Goal: Task Accomplishment & Management: Use online tool/utility

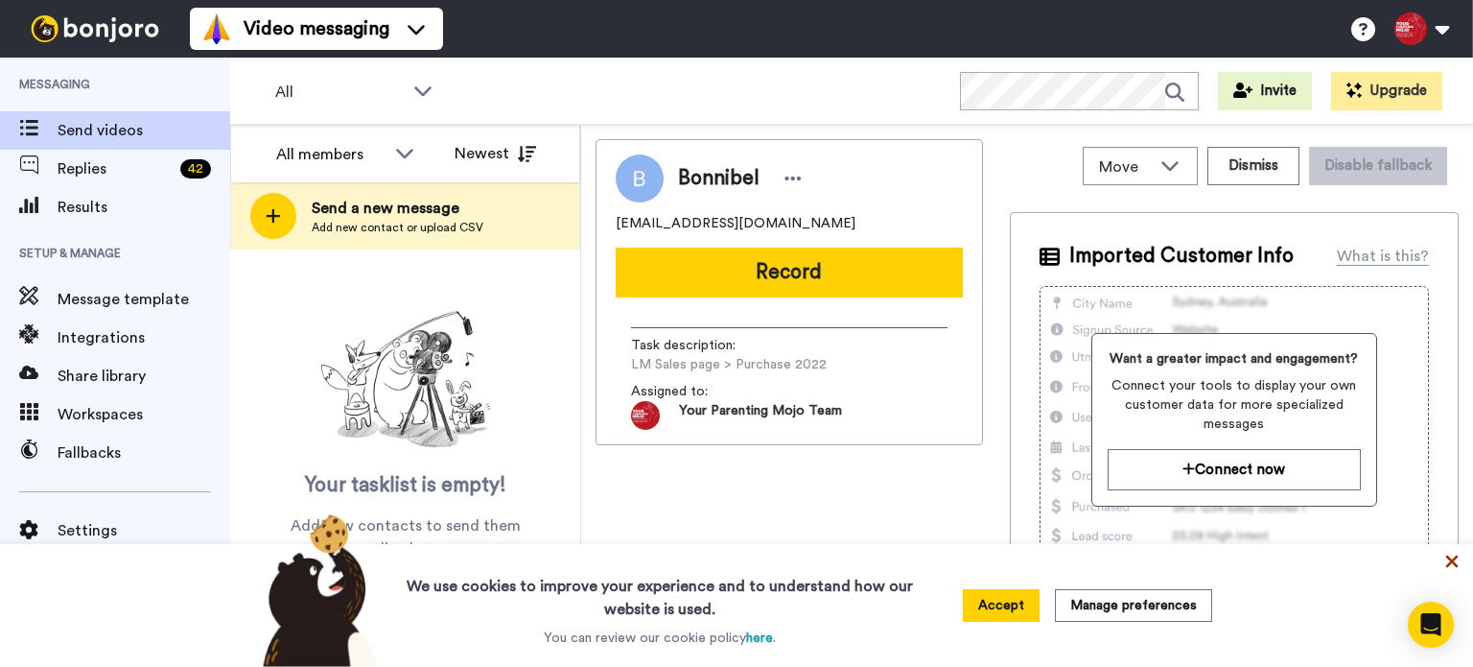
click at [1453, 560] on icon at bounding box center [1452, 561] width 12 height 12
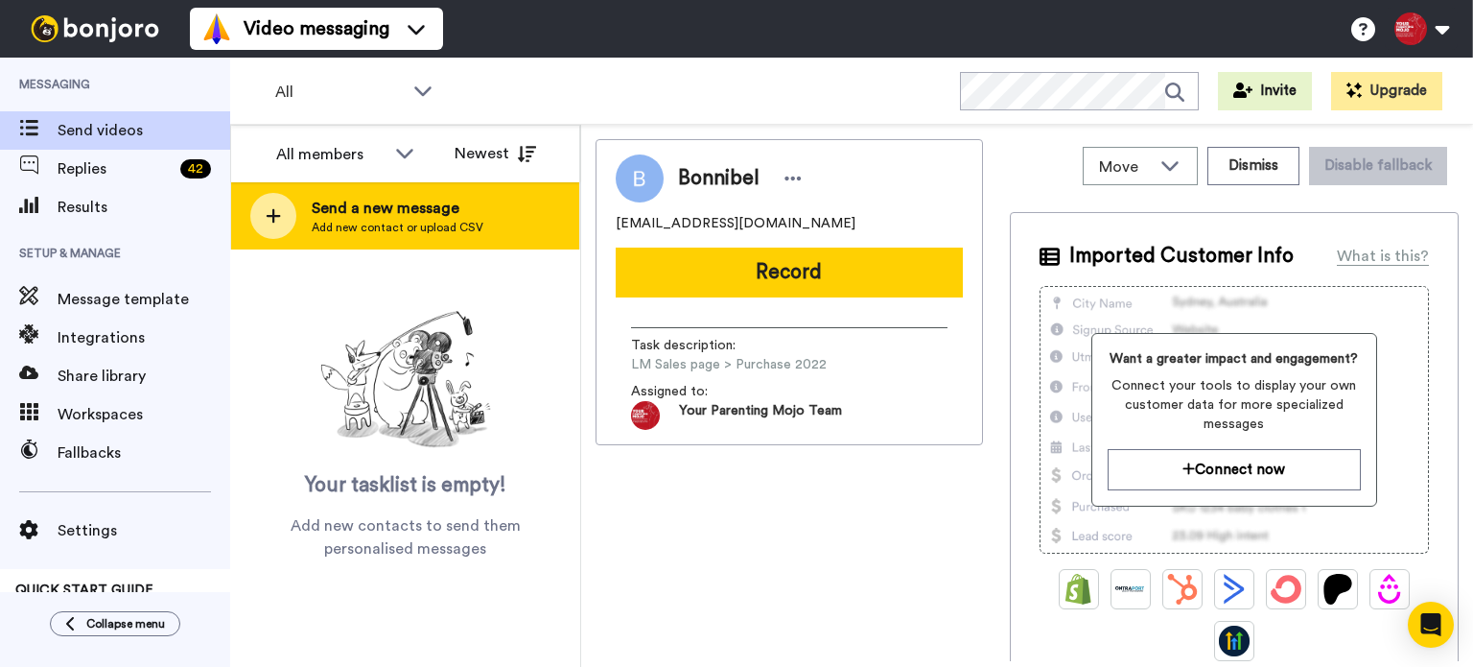
click at [456, 215] on span "Send a new message" at bounding box center [398, 208] width 172 height 23
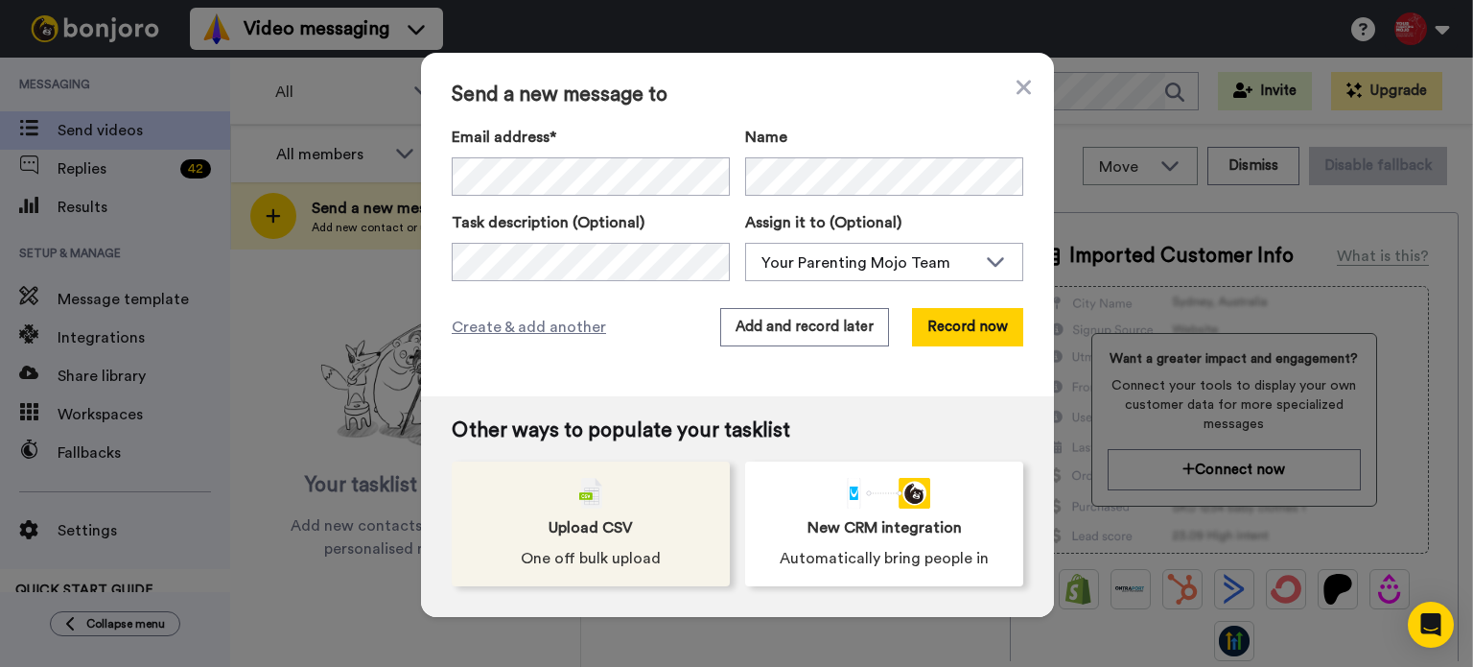
click at [641, 532] on div "Upload CSV One off bulk upload" at bounding box center [591, 523] width 278 height 125
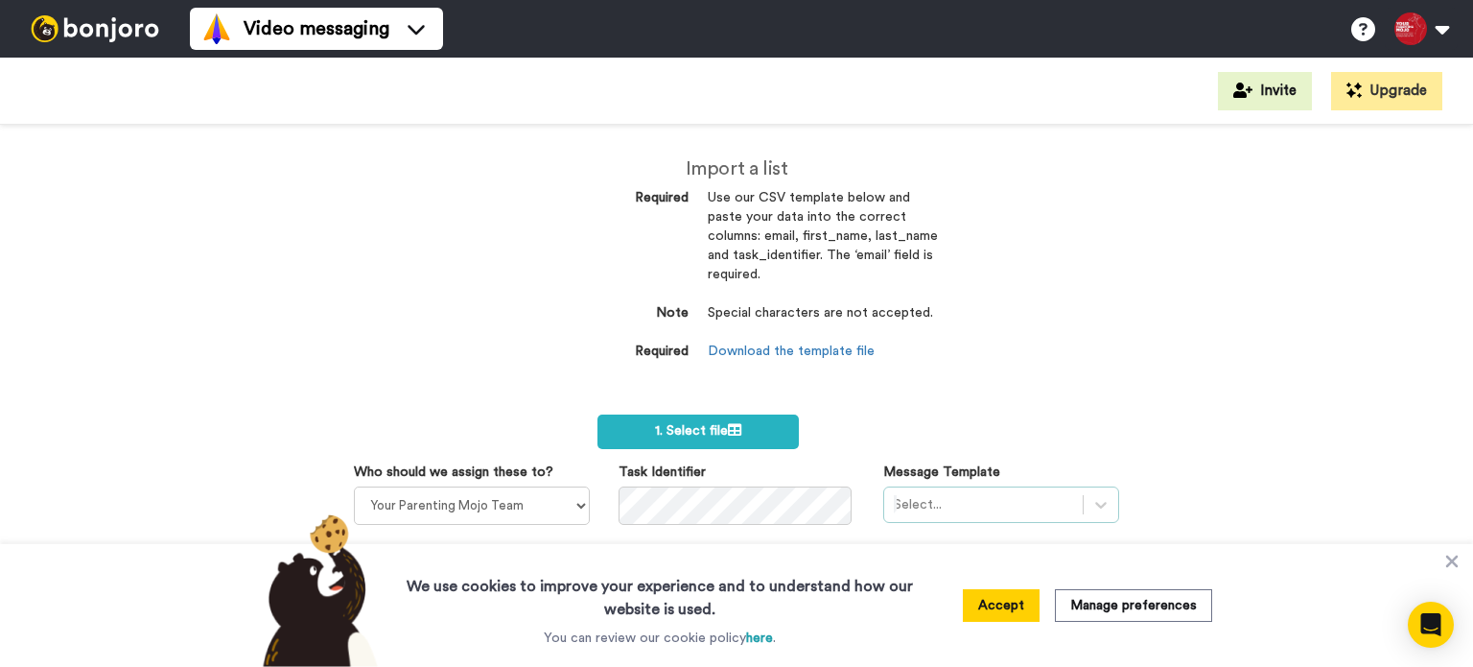
click at [1015, 507] on div "Select..." at bounding box center [1001, 504] width 236 height 36
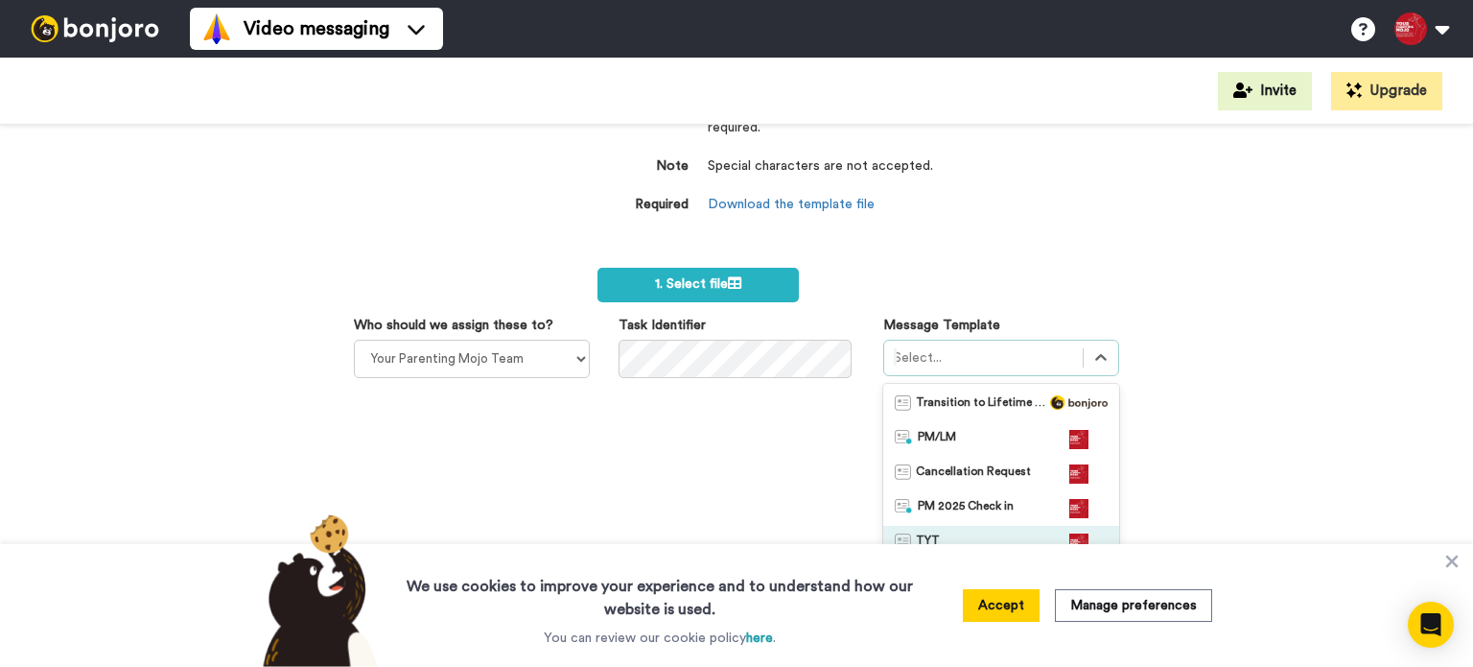
scroll to position [234, 0]
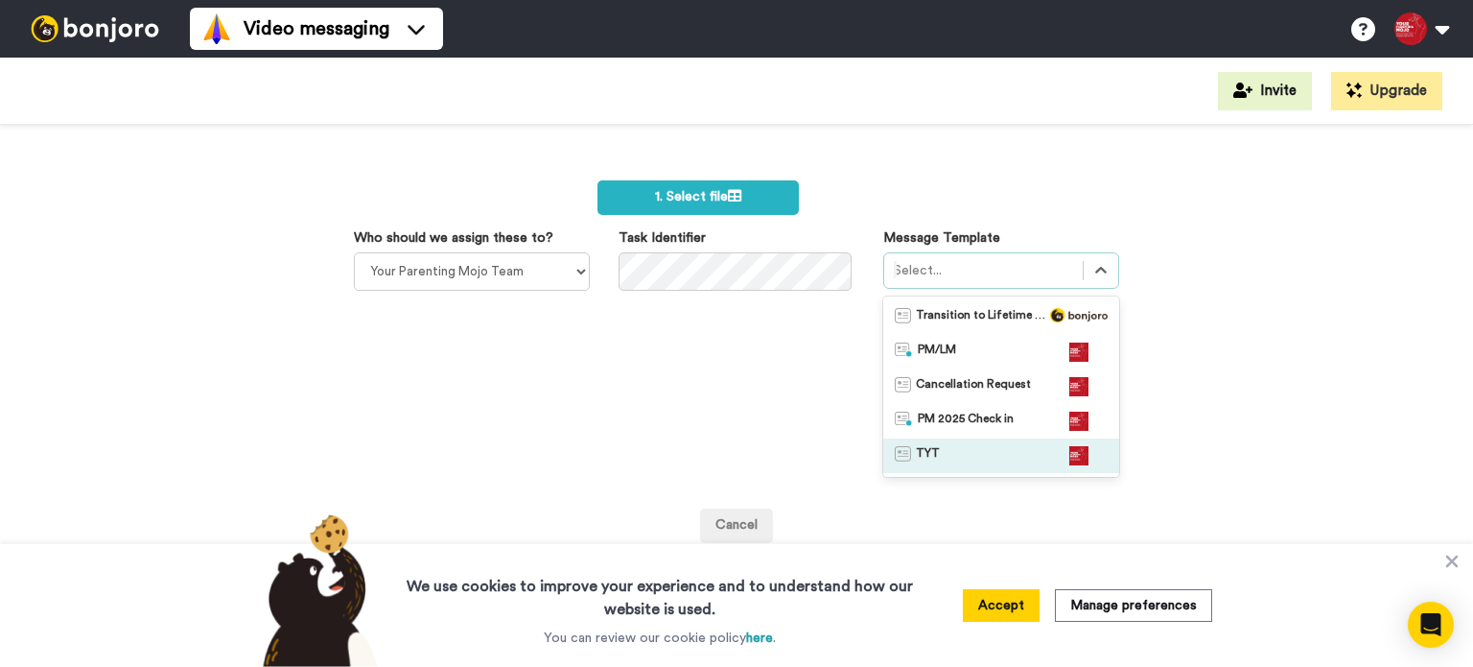
click at [978, 453] on div "TYT" at bounding box center [1001, 455] width 213 height 19
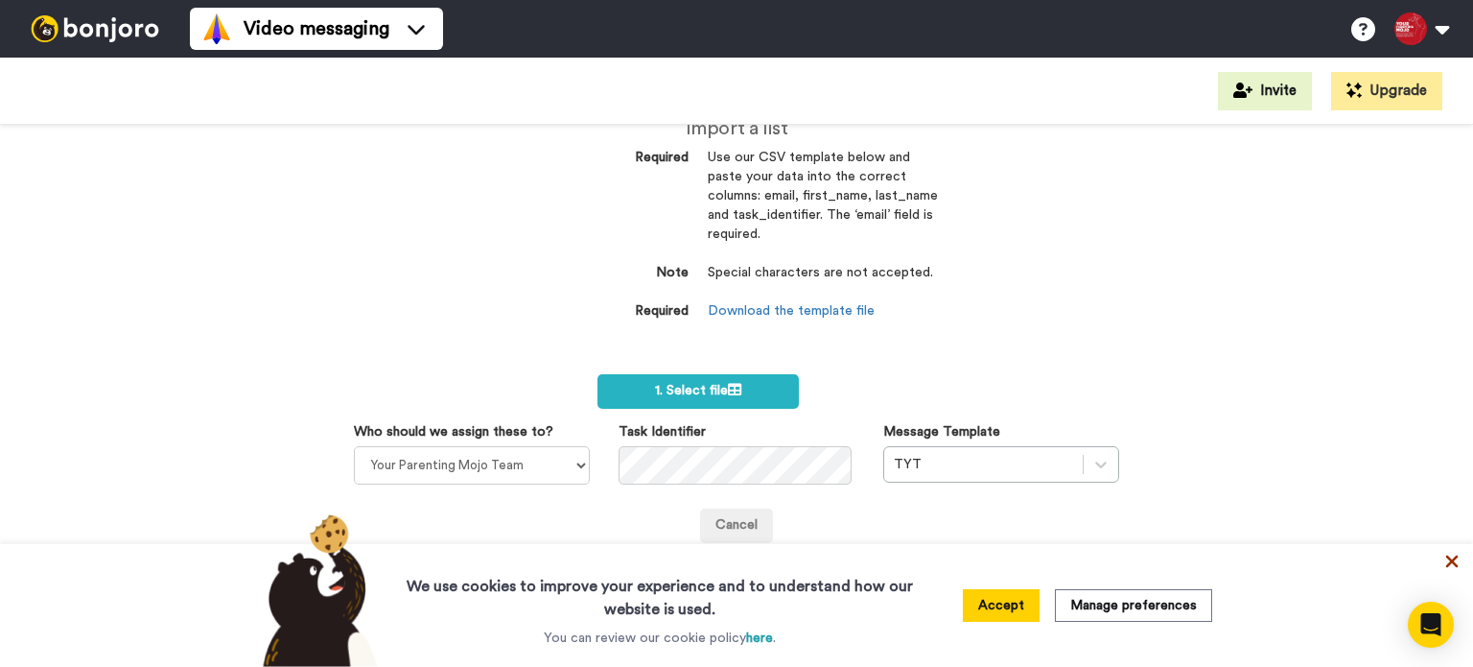
click at [1450, 559] on icon at bounding box center [1452, 561] width 12 height 12
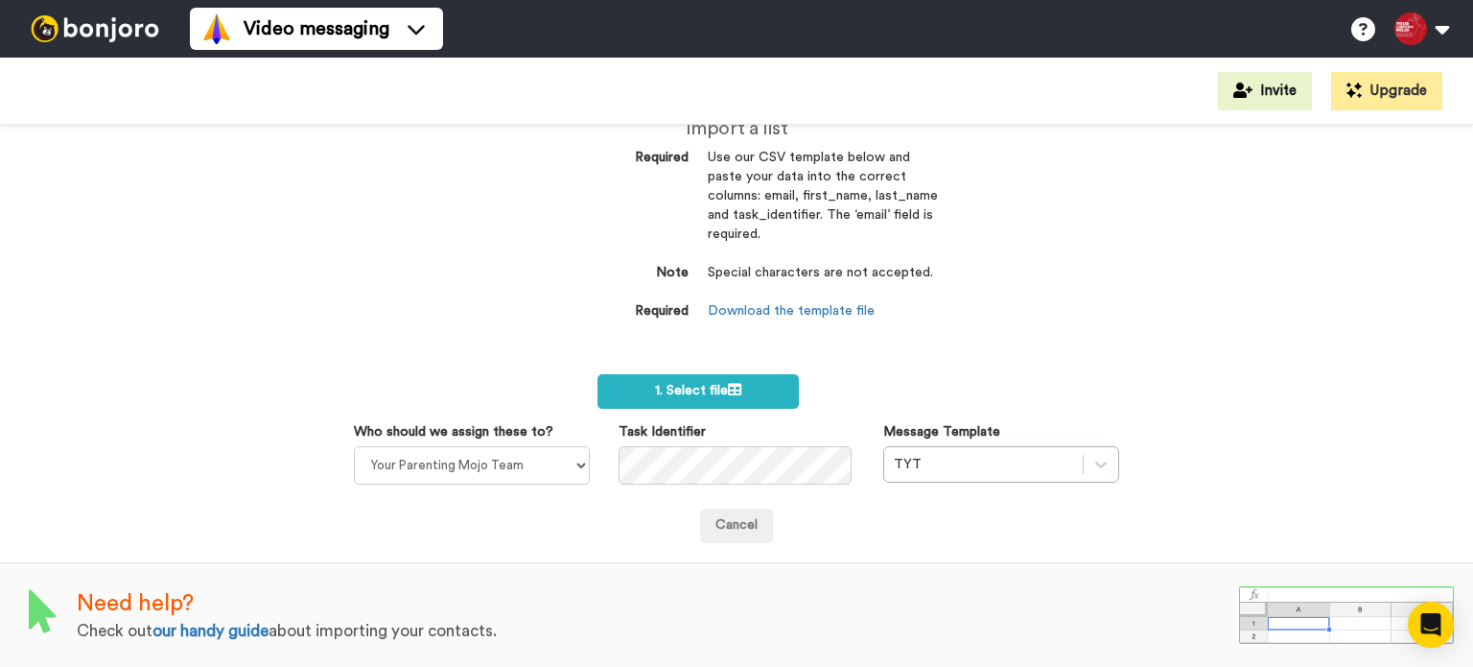
click at [96, 30] on img at bounding box center [95, 28] width 144 height 27
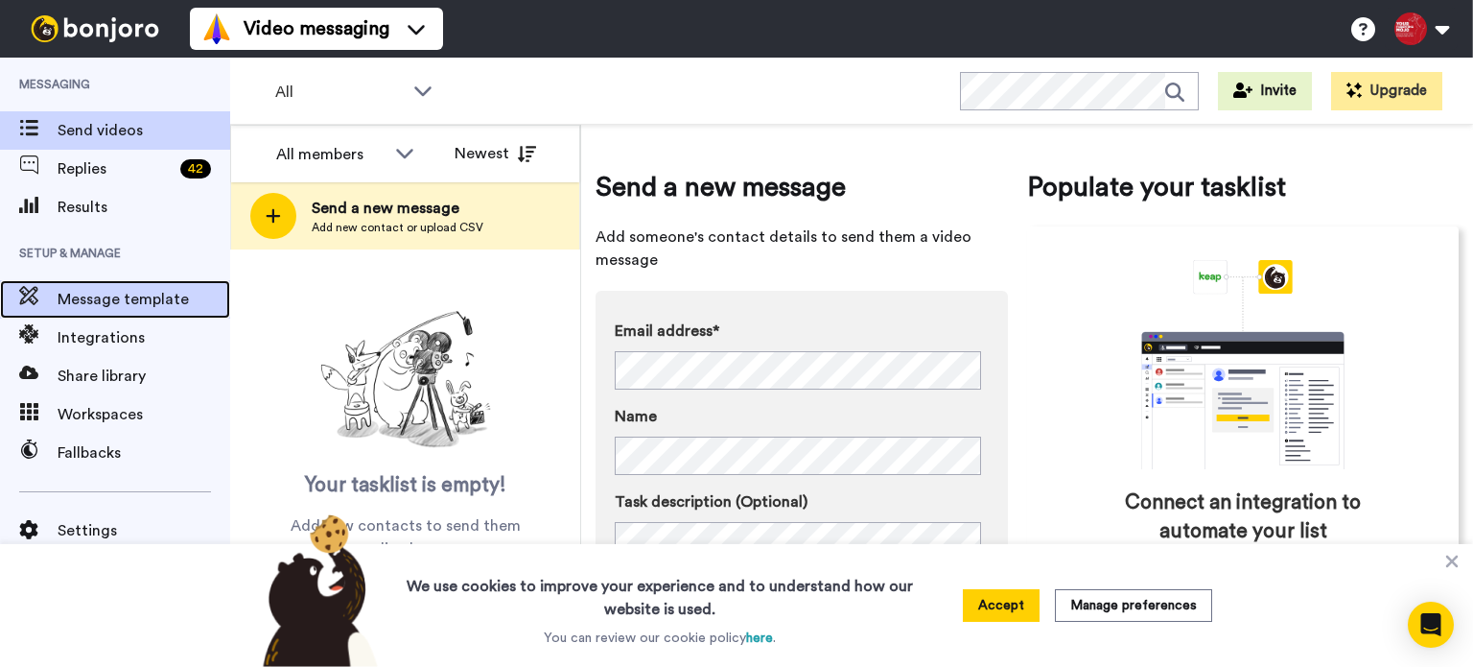
click at [84, 298] on span "Message template" at bounding box center [144, 299] width 173 height 23
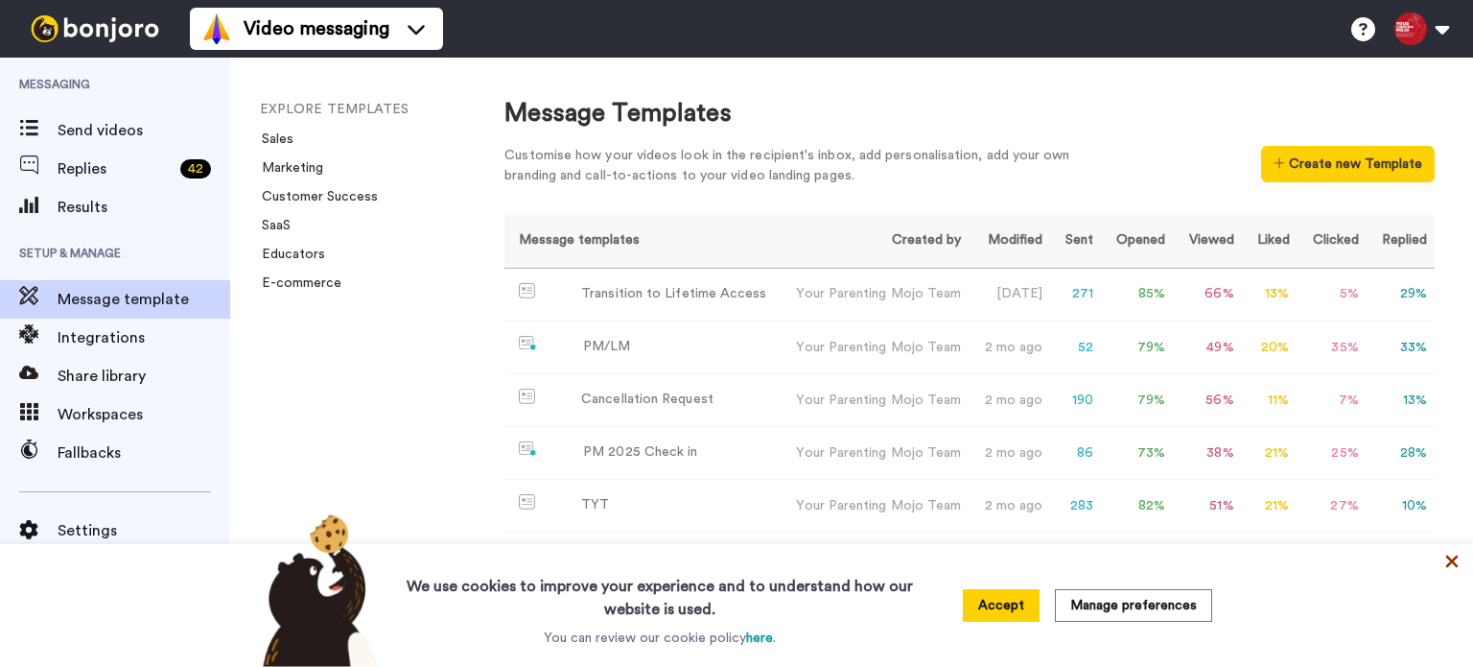
click at [1455, 559] on icon at bounding box center [1451, 560] width 19 height 19
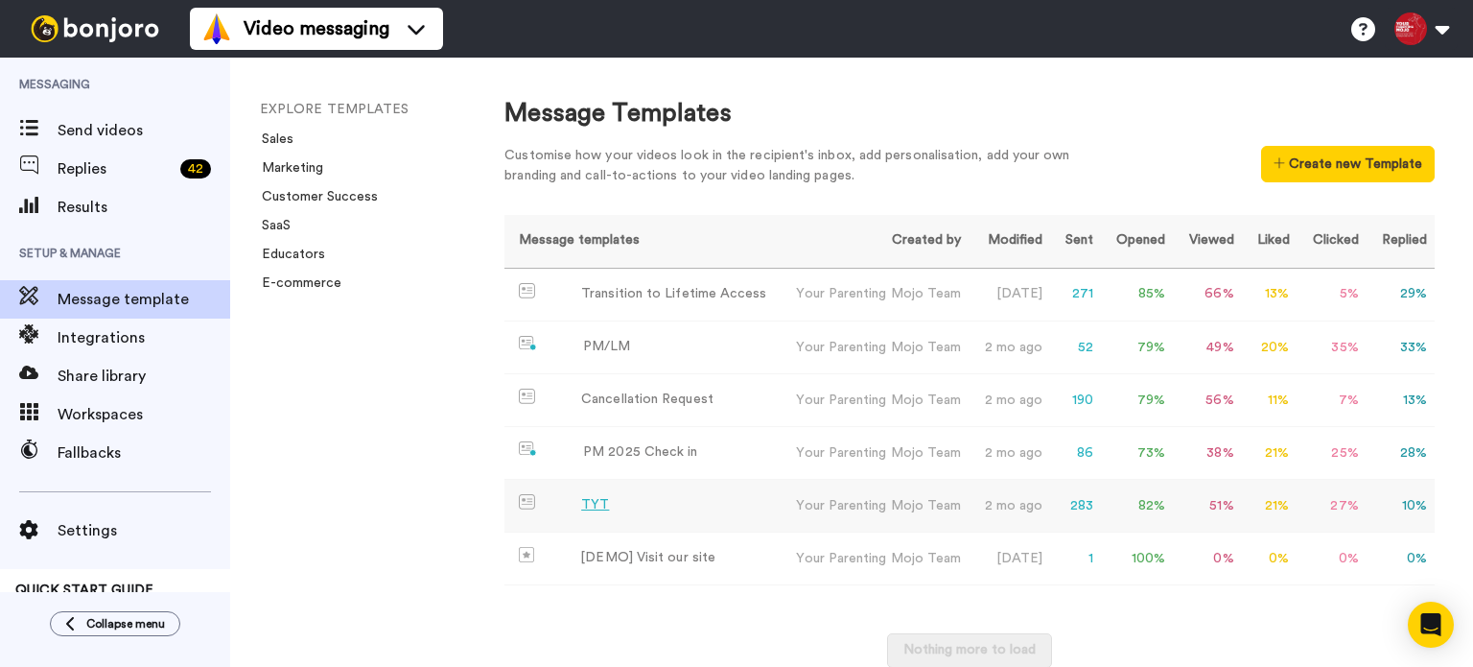
click at [602, 502] on div "TYT" at bounding box center [595, 505] width 28 height 20
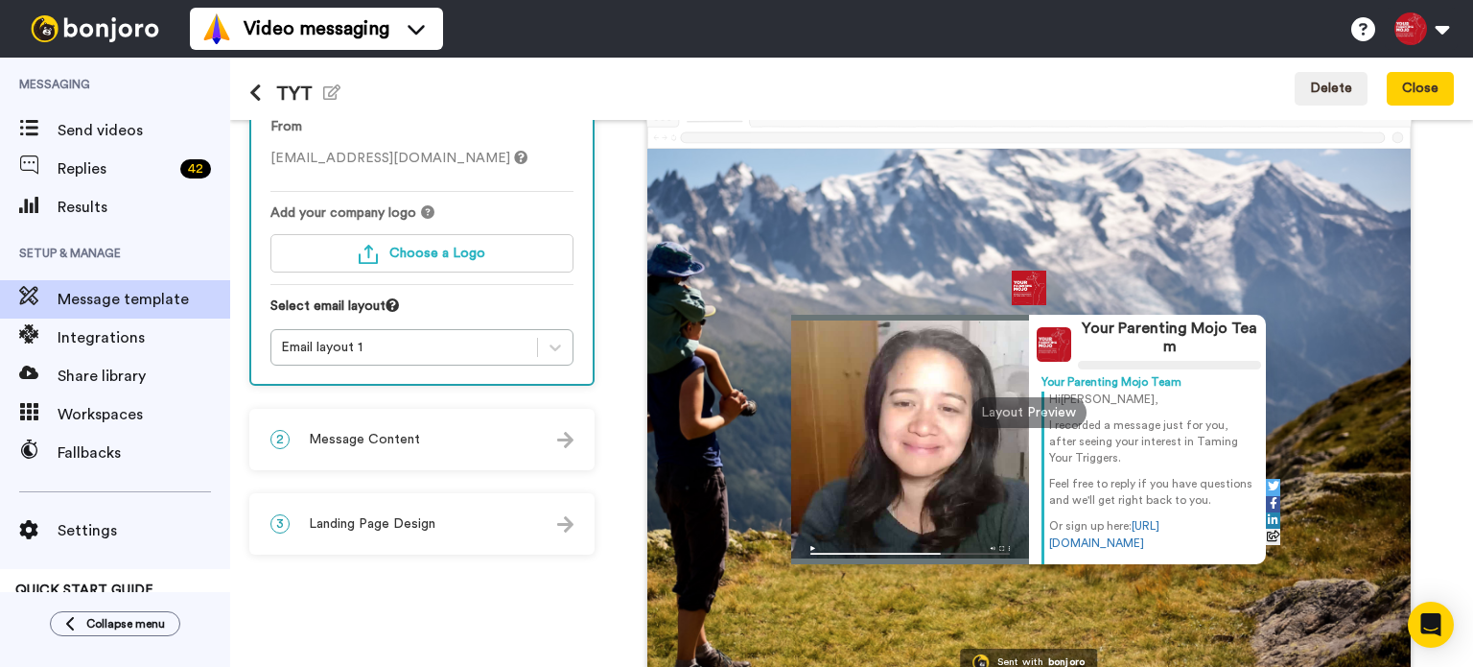
click at [263, 90] on button at bounding box center [262, 93] width 27 height 21
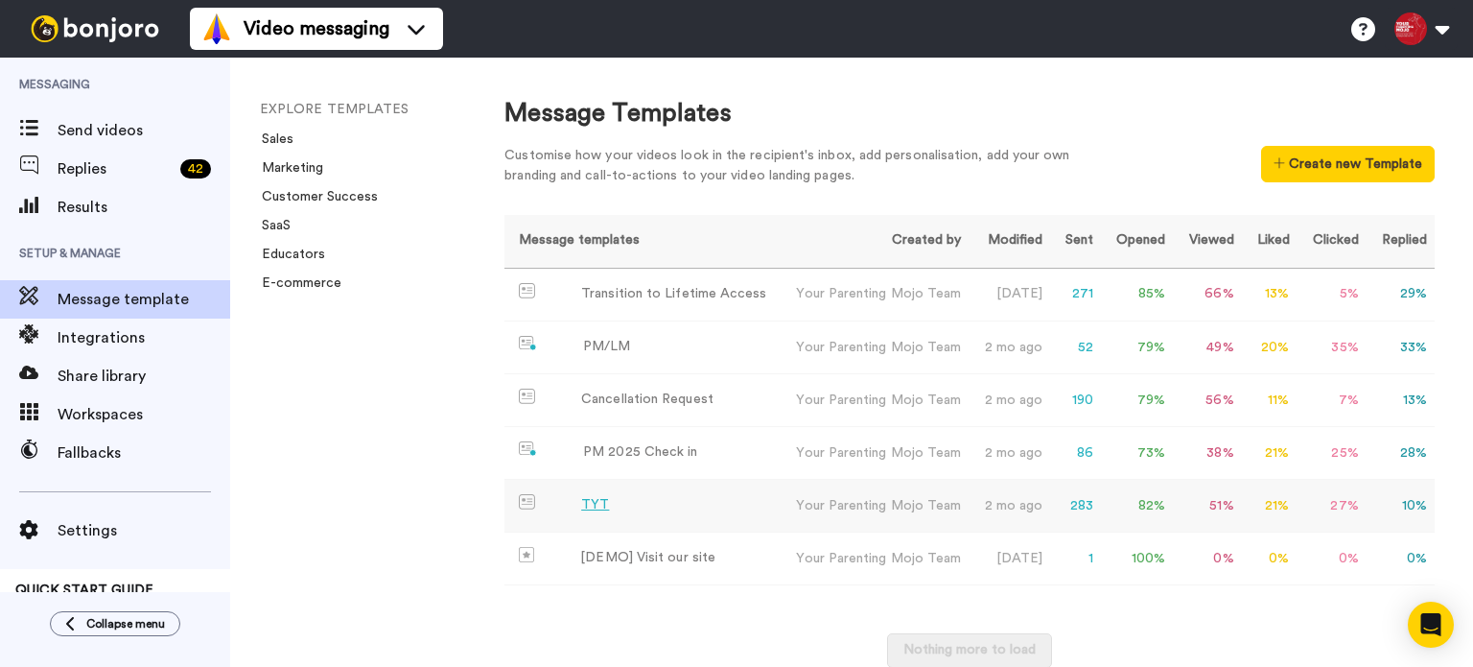
click at [597, 502] on div "TYT" at bounding box center [595, 505] width 28 height 20
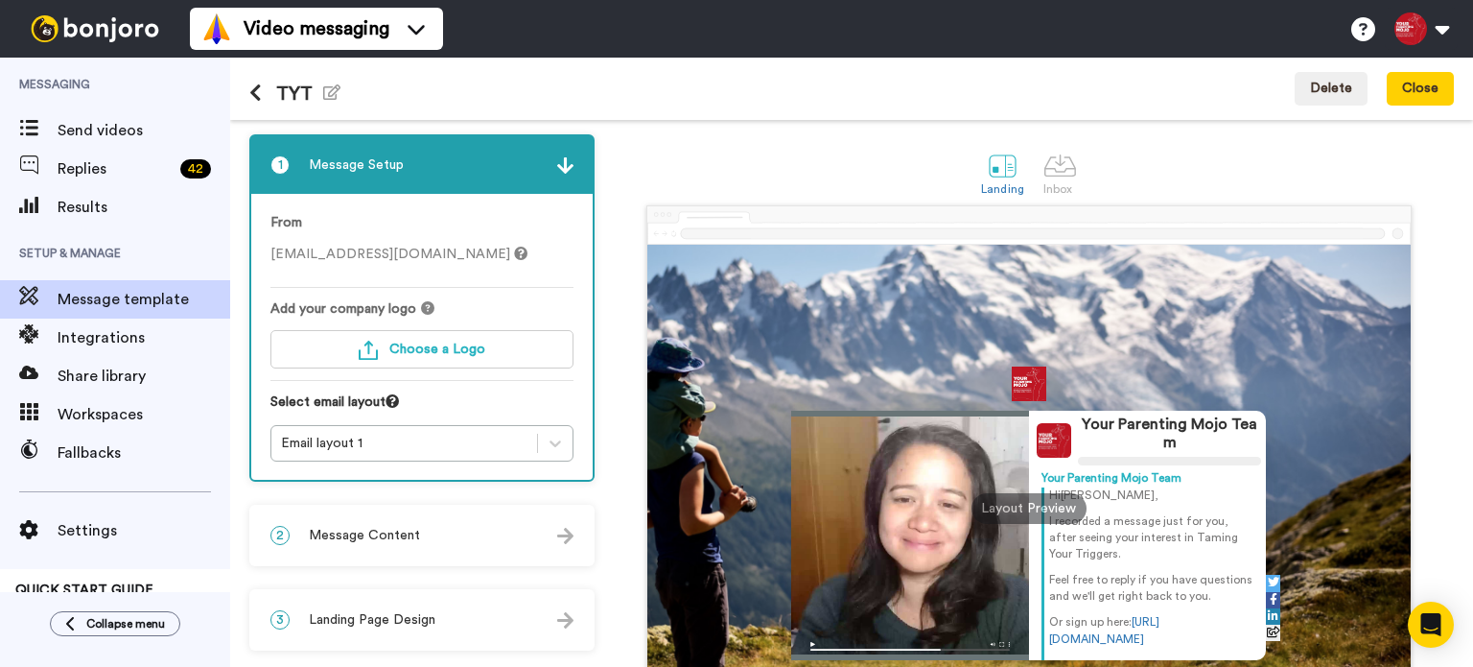
click at [399, 532] on span "Message Content" at bounding box center [364, 535] width 111 height 19
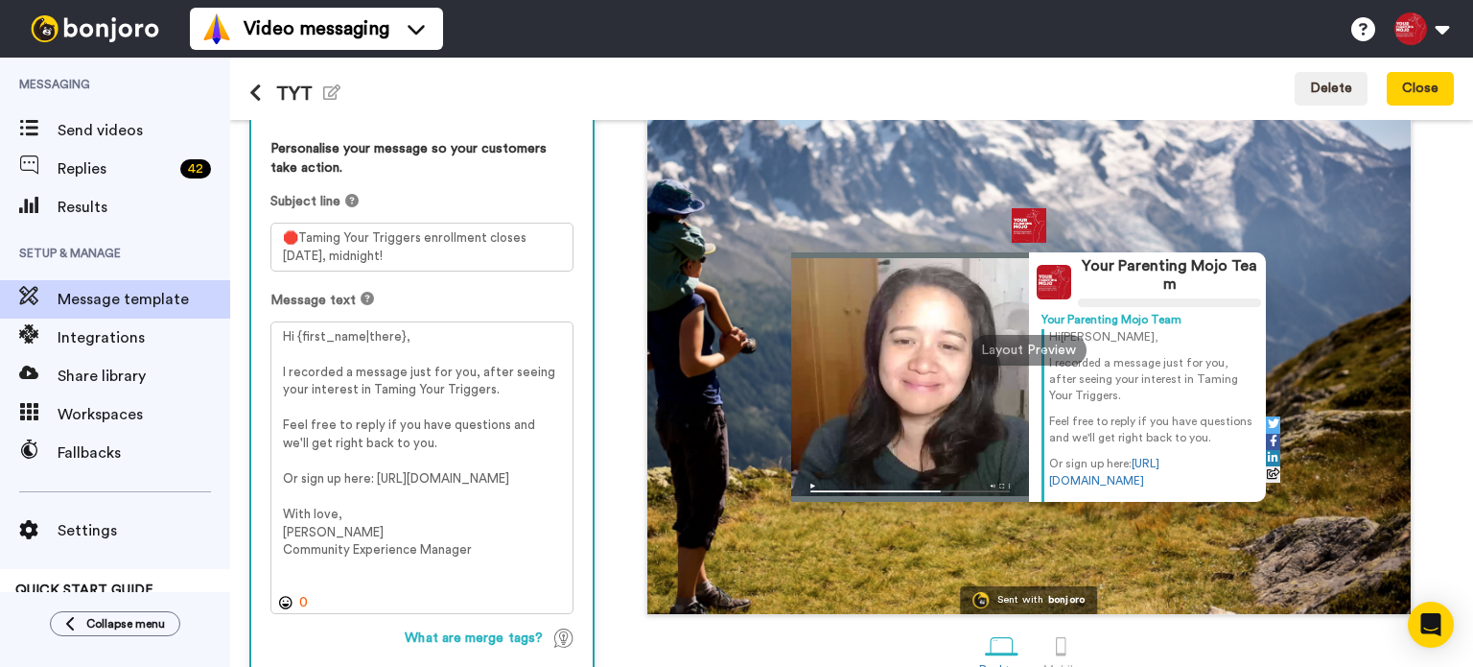
scroll to position [192, 0]
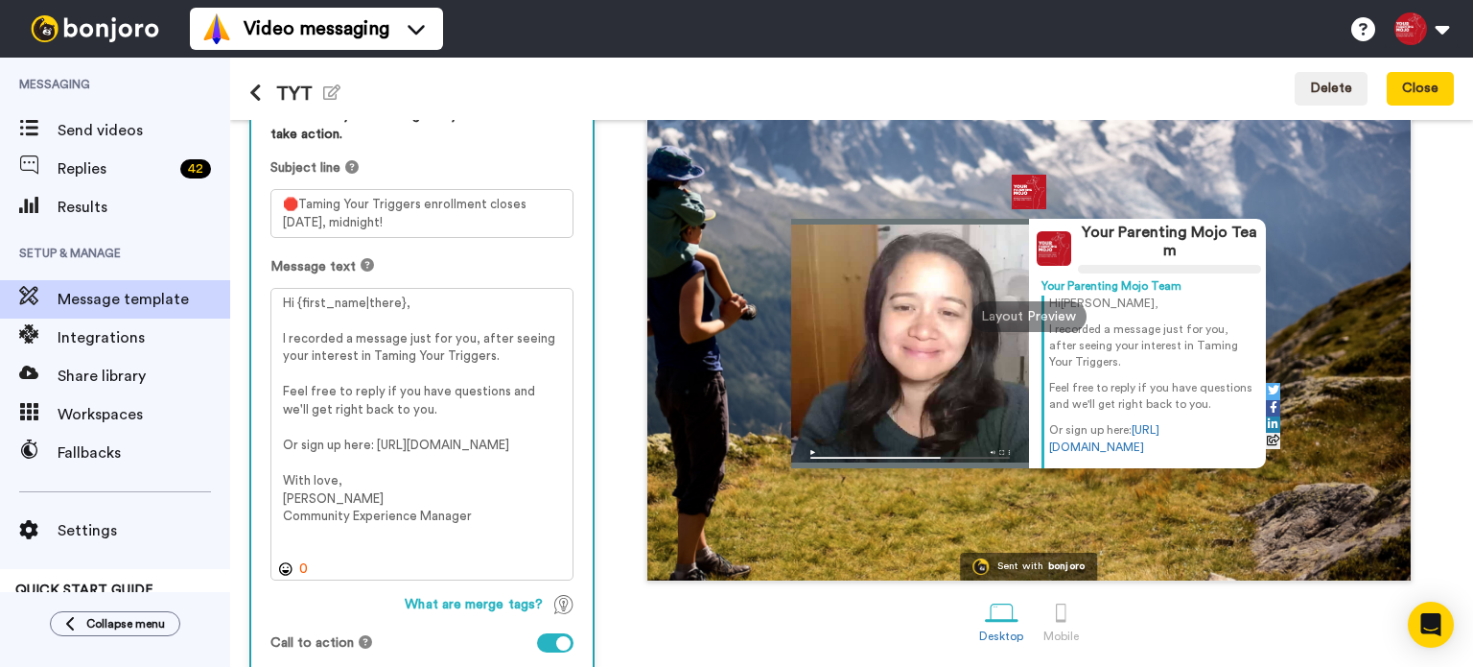
click at [257, 87] on icon at bounding box center [255, 92] width 12 height 19
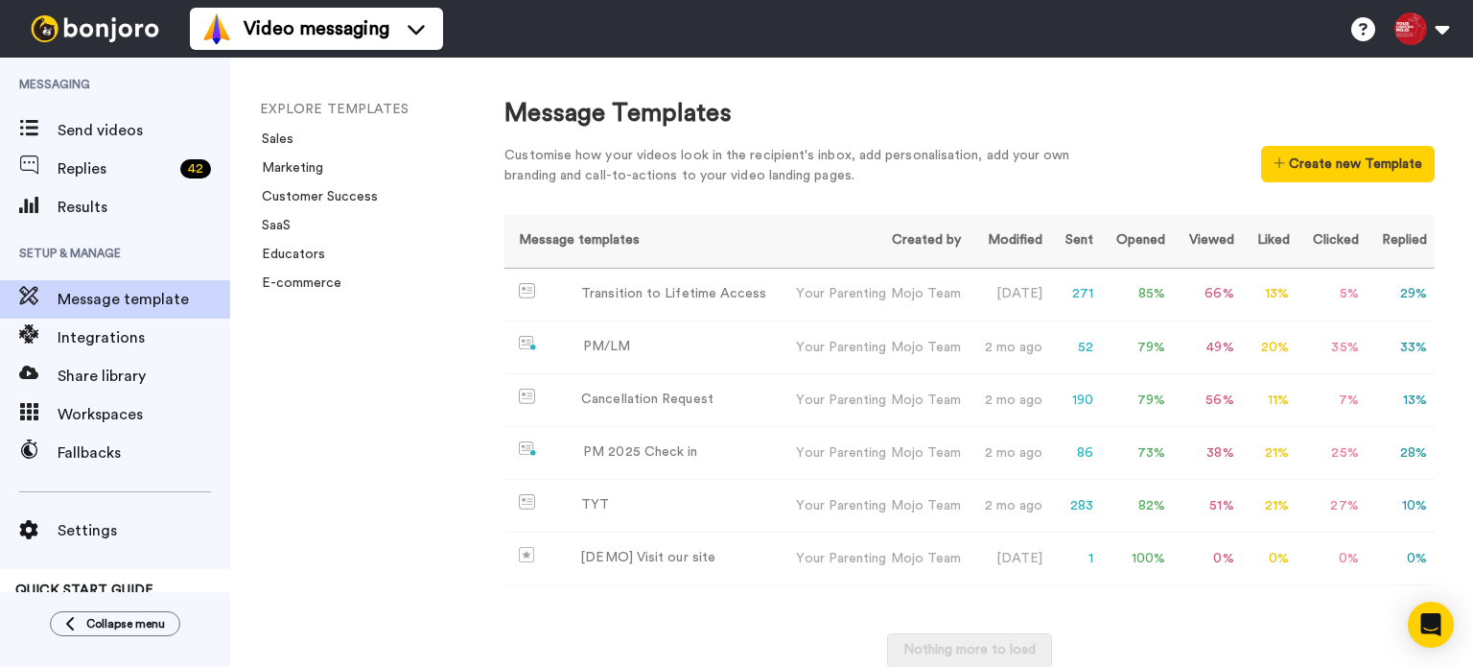
click at [97, 27] on img at bounding box center [95, 28] width 144 height 27
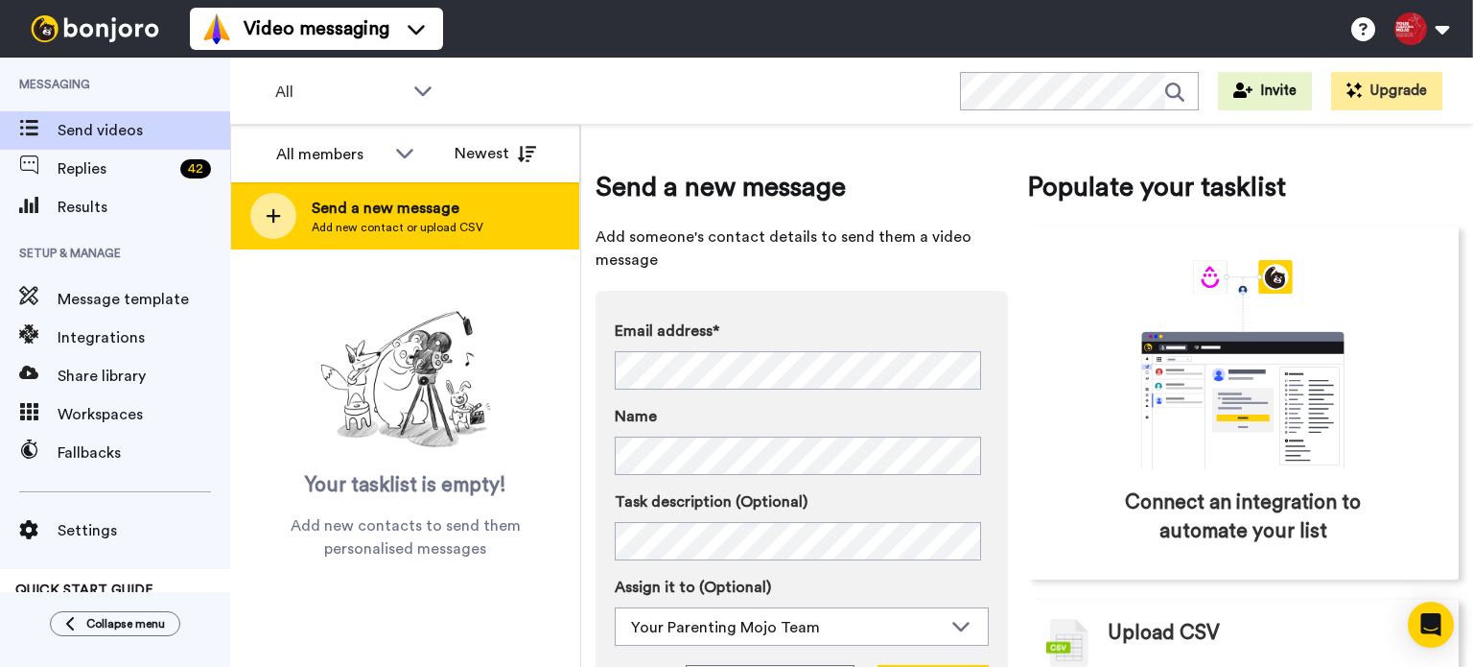
click at [434, 228] on span "Add new contact or upload CSV" at bounding box center [398, 227] width 172 height 15
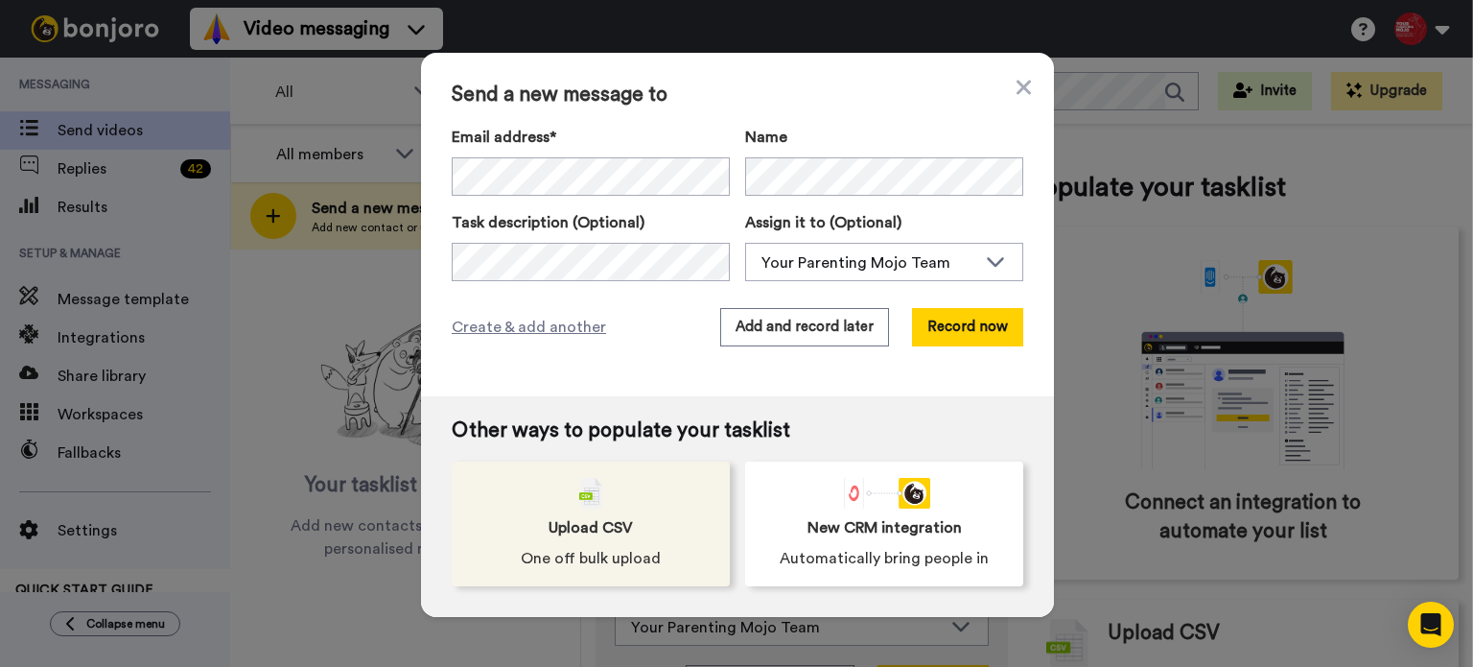
click at [620, 525] on span "Upload CSV" at bounding box center [591, 527] width 84 height 23
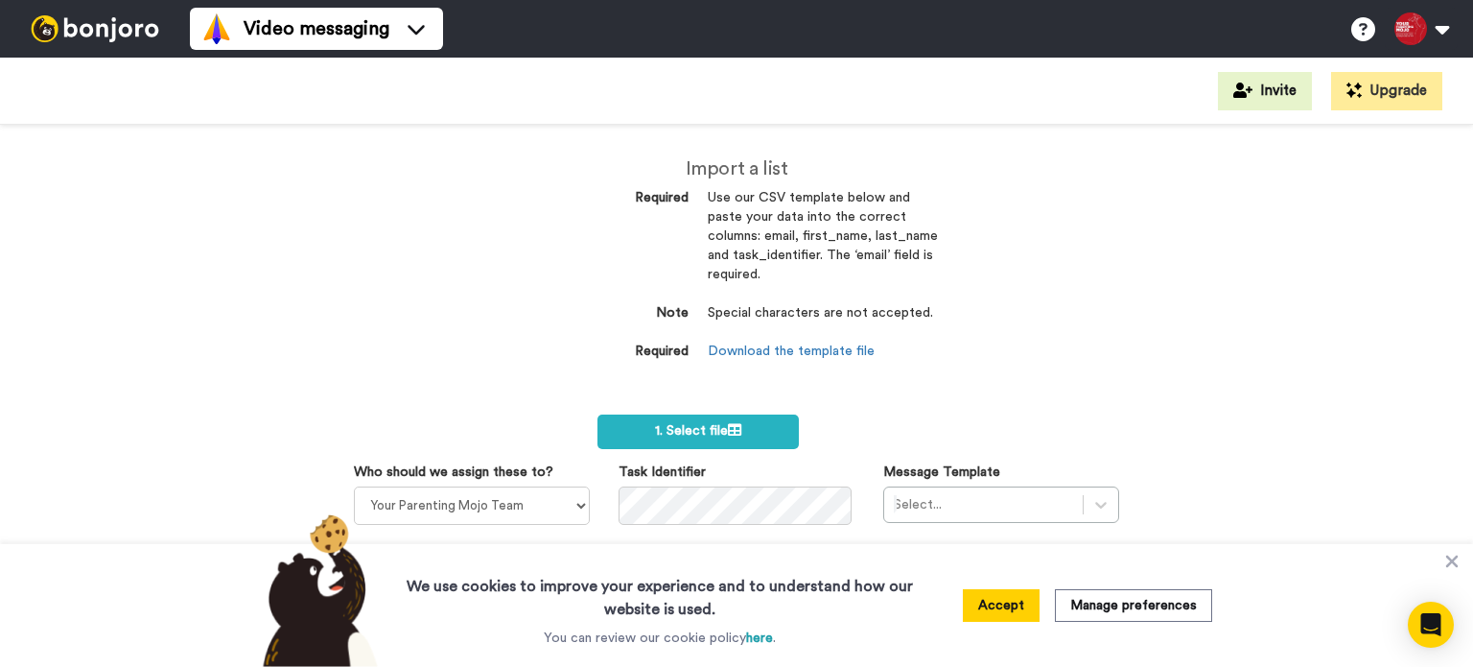
click at [1049, 334] on div "Import a list Required Use our CSV template below and paste your data into the …" at bounding box center [736, 396] width 1473 height 542
click at [668, 425] on span "1. Select file" at bounding box center [698, 430] width 86 height 13
click at [886, 433] on button "2. Upload" at bounding box center [869, 430] width 82 height 33
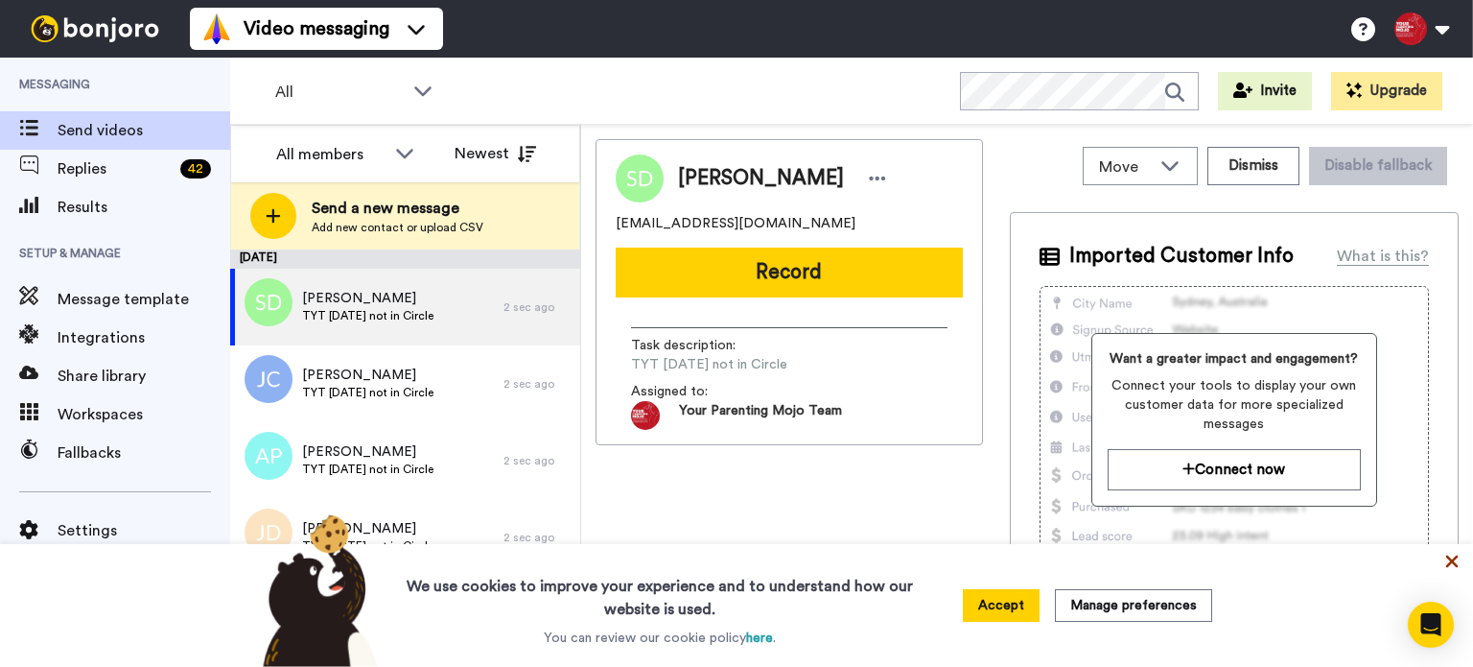
click at [1455, 565] on icon at bounding box center [1452, 561] width 12 height 12
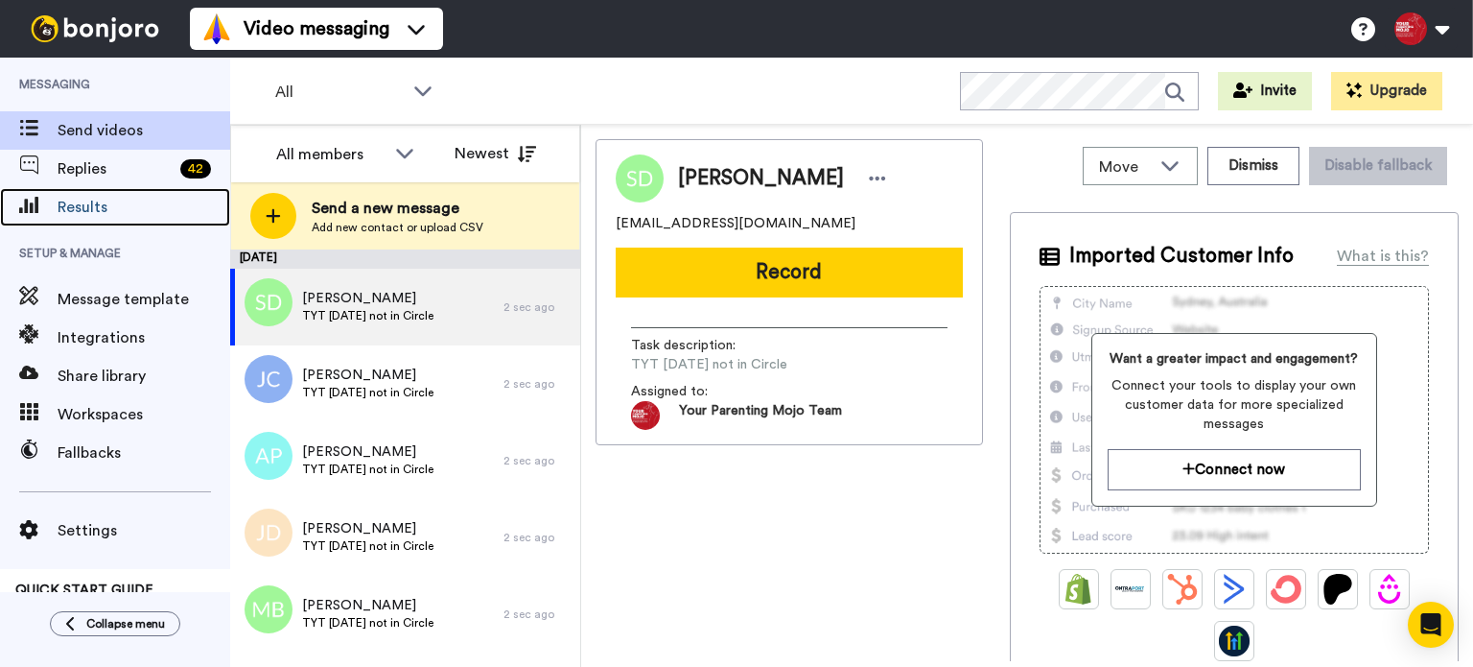
drag, startPoint x: 143, startPoint y: 199, endPoint x: 330, endPoint y: 279, distance: 203.2
click at [143, 198] on span "Results" at bounding box center [144, 207] width 173 height 23
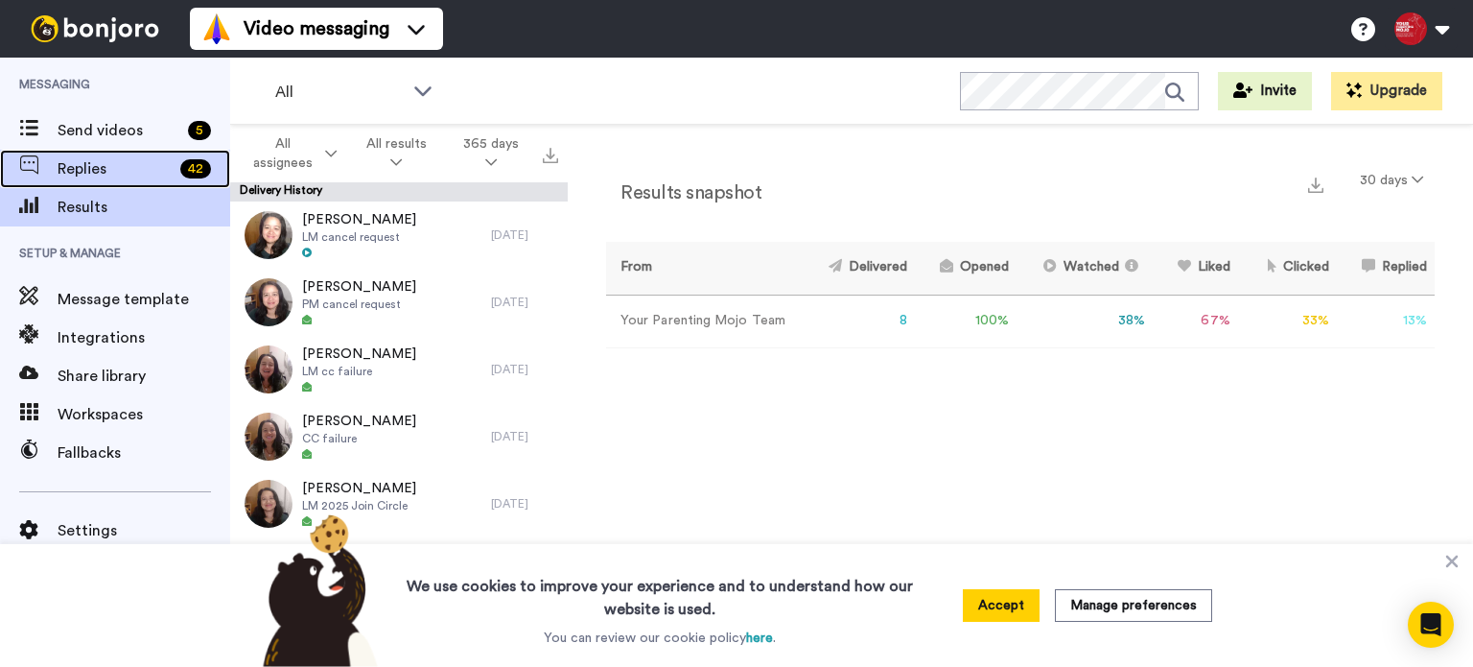
click at [107, 169] on span "Replies" at bounding box center [115, 168] width 115 height 23
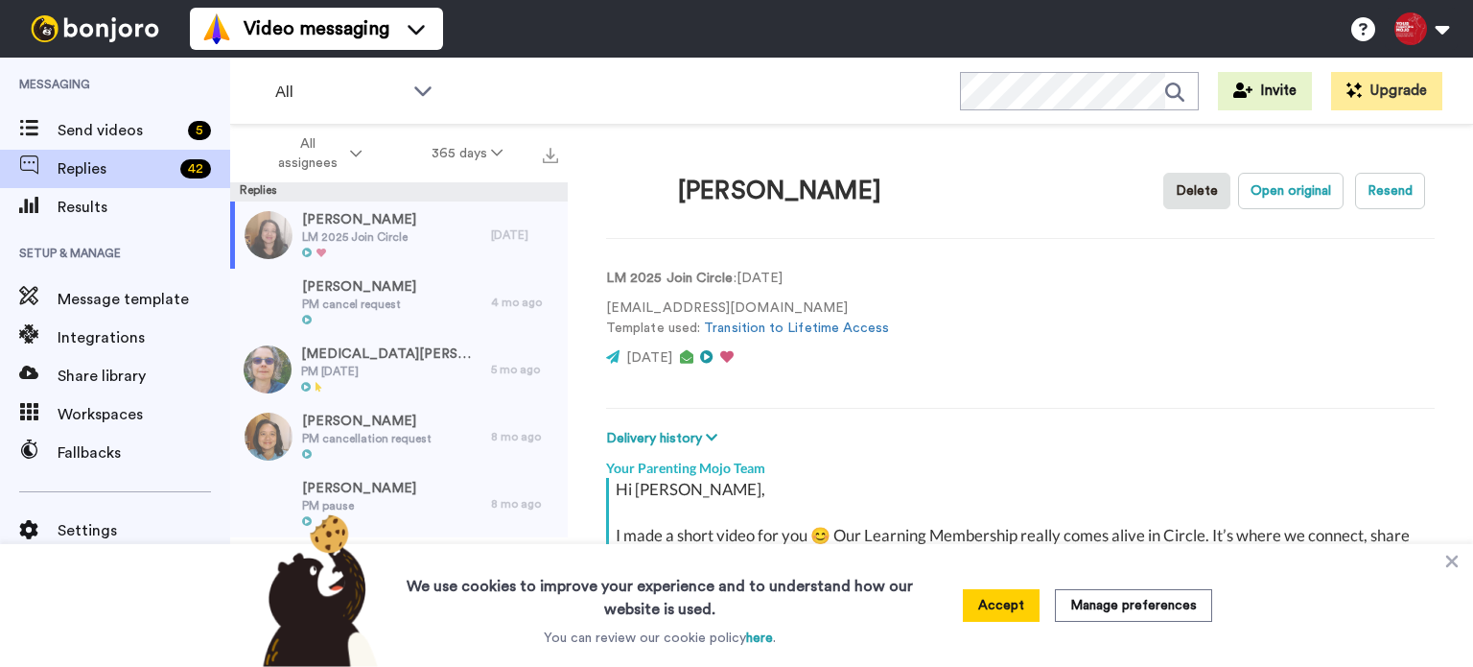
type textarea "x"
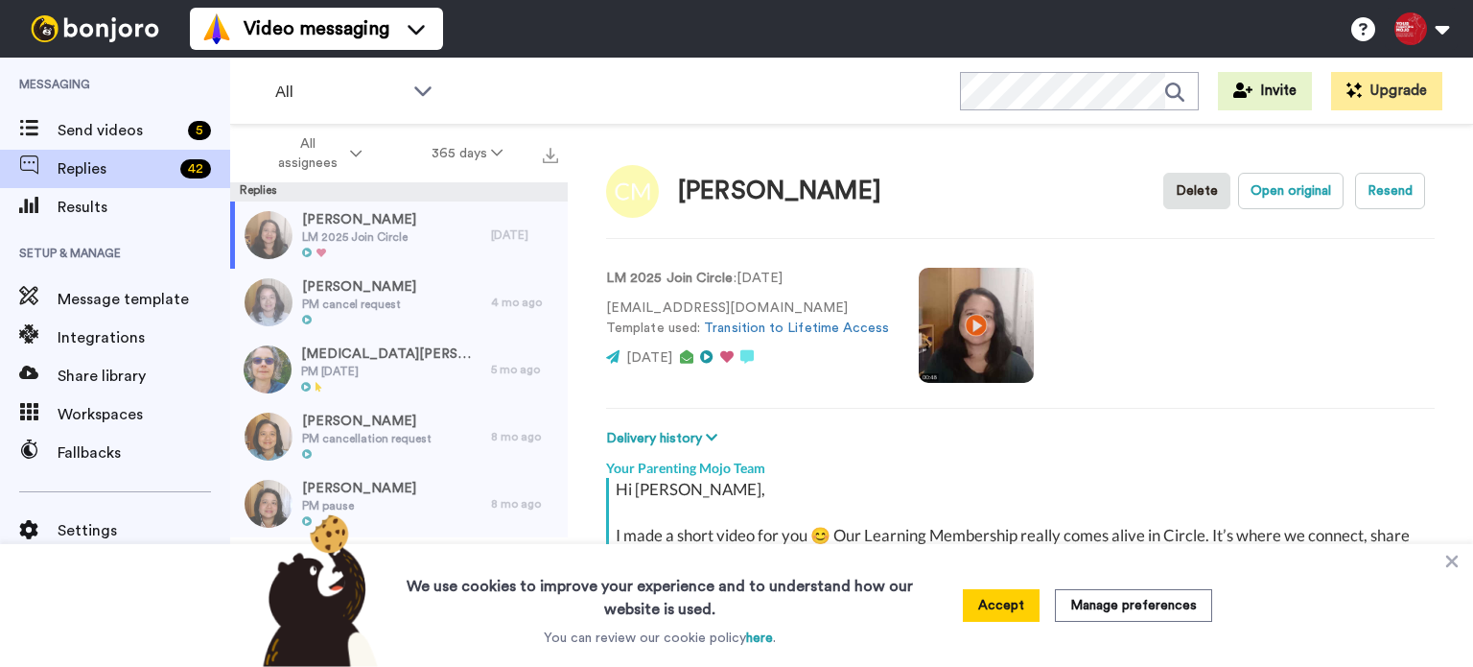
scroll to position [221, 0]
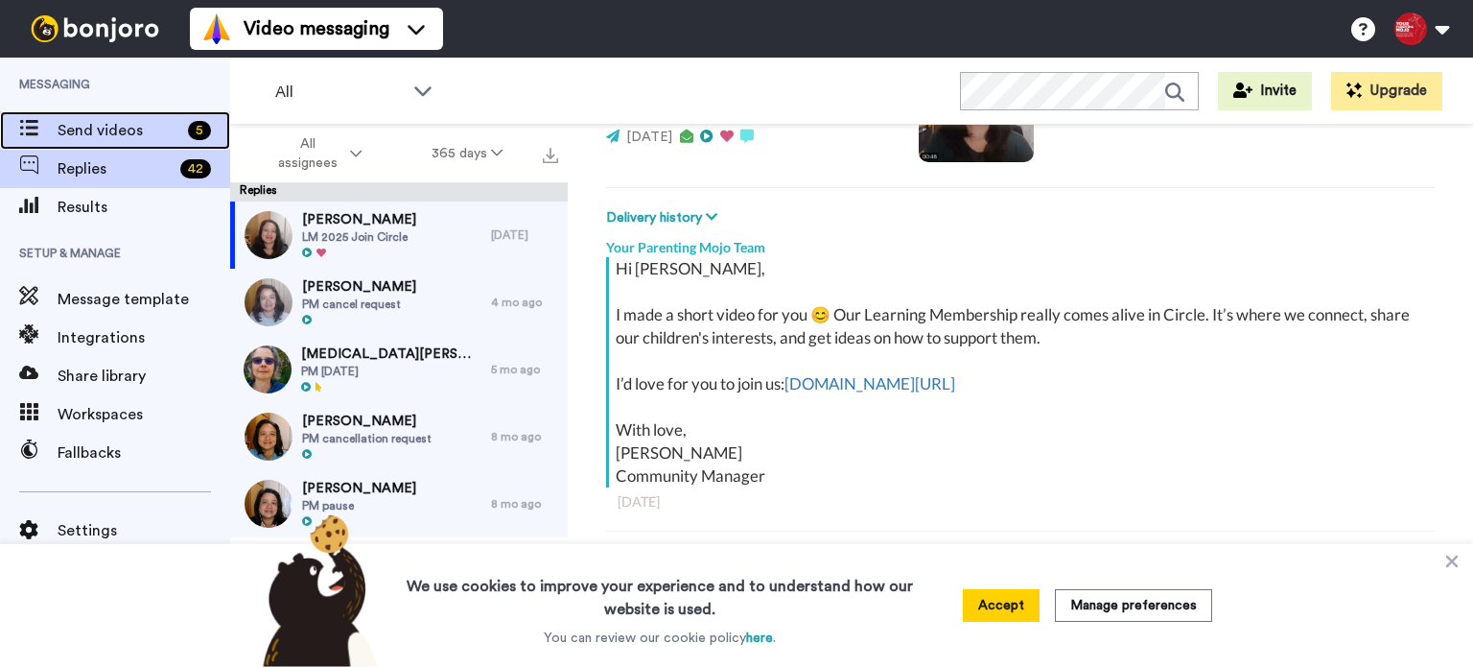
click at [133, 145] on div "Send videos 5" at bounding box center [115, 130] width 230 height 38
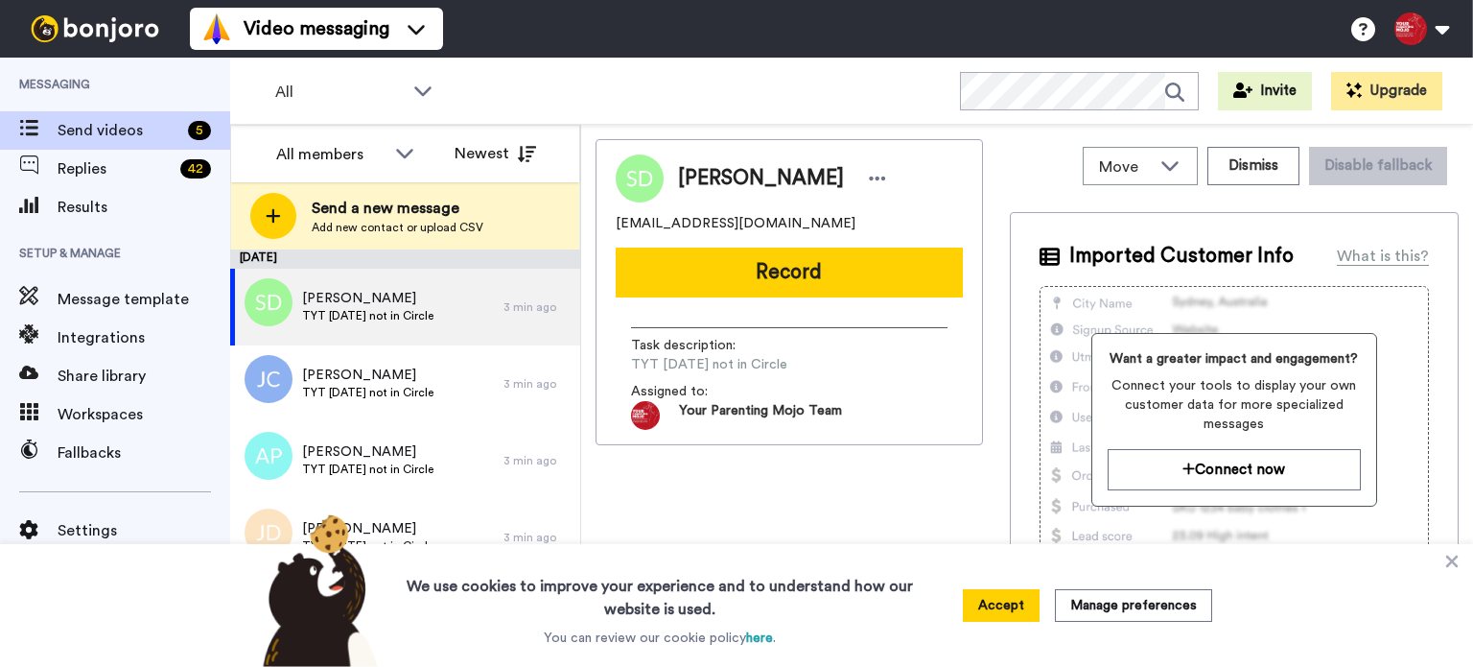
drag, startPoint x: 1454, startPoint y: 557, endPoint x: 1446, endPoint y: 548, distance: 12.3
click at [1454, 557] on icon at bounding box center [1451, 560] width 19 height 19
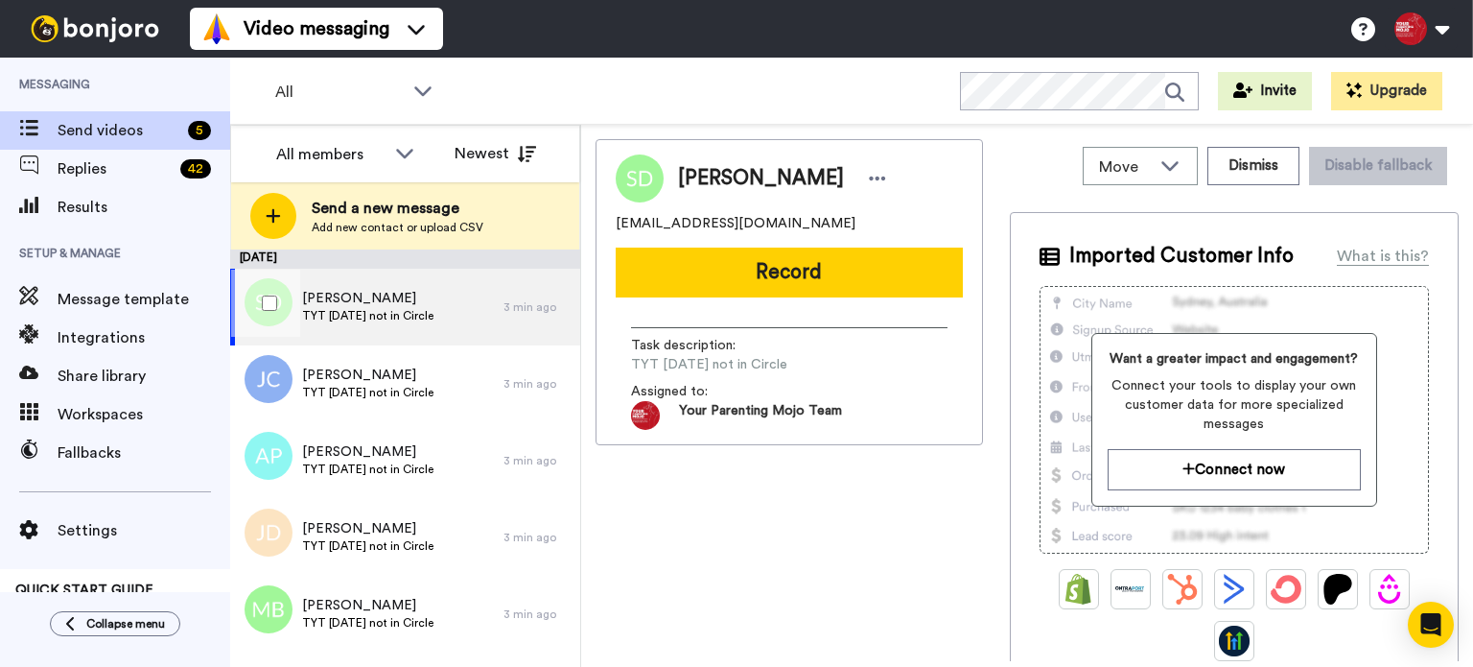
click at [487, 294] on div "[PERSON_NAME] TYT [DATE] not in Circle" at bounding box center [366, 307] width 273 height 77
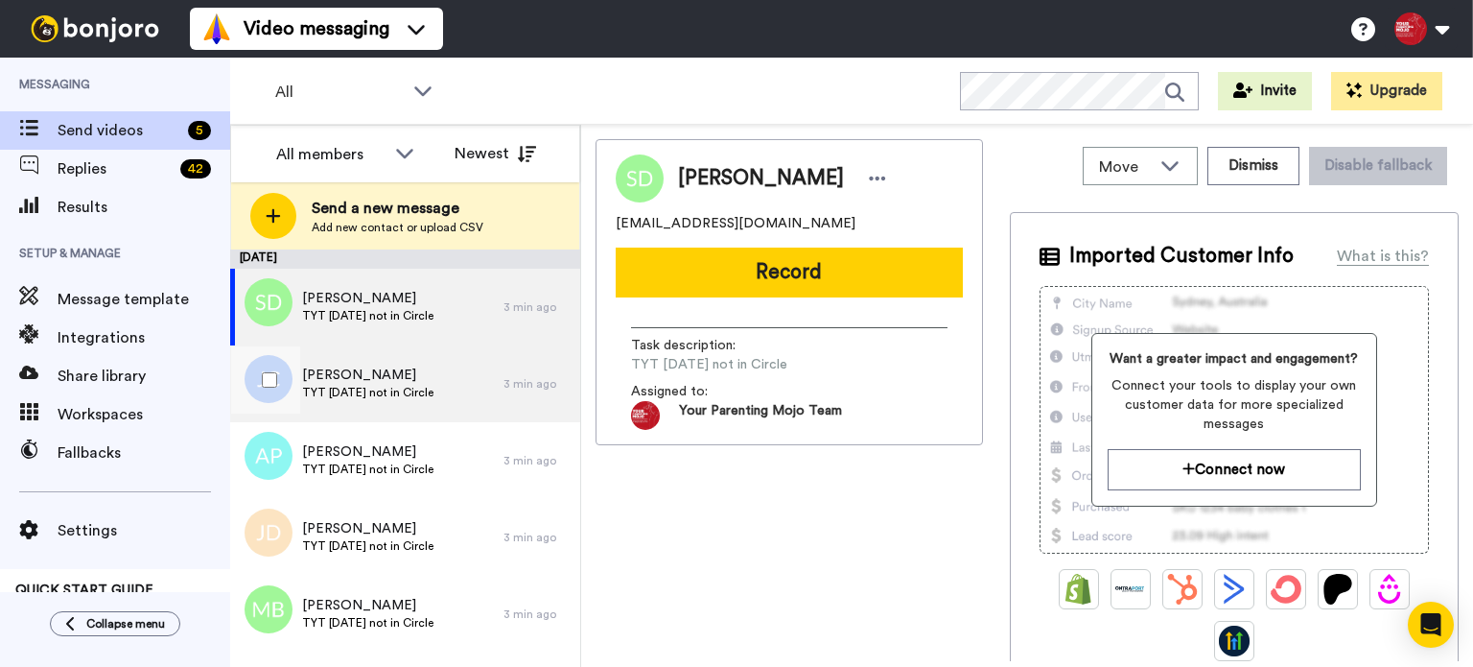
click at [422, 377] on span "[PERSON_NAME]" at bounding box center [367, 374] width 131 height 19
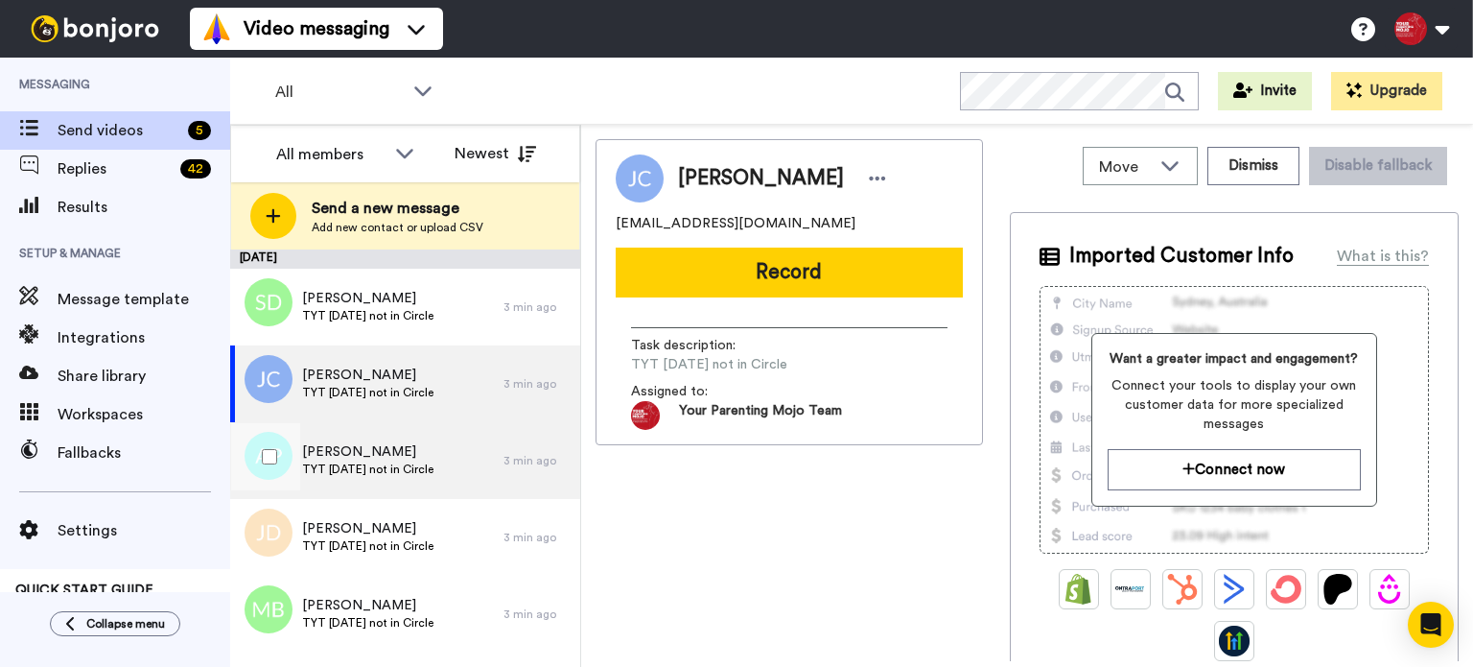
click at [449, 456] on div "[PERSON_NAME] TYT [DATE] not in Circle" at bounding box center [366, 460] width 273 height 77
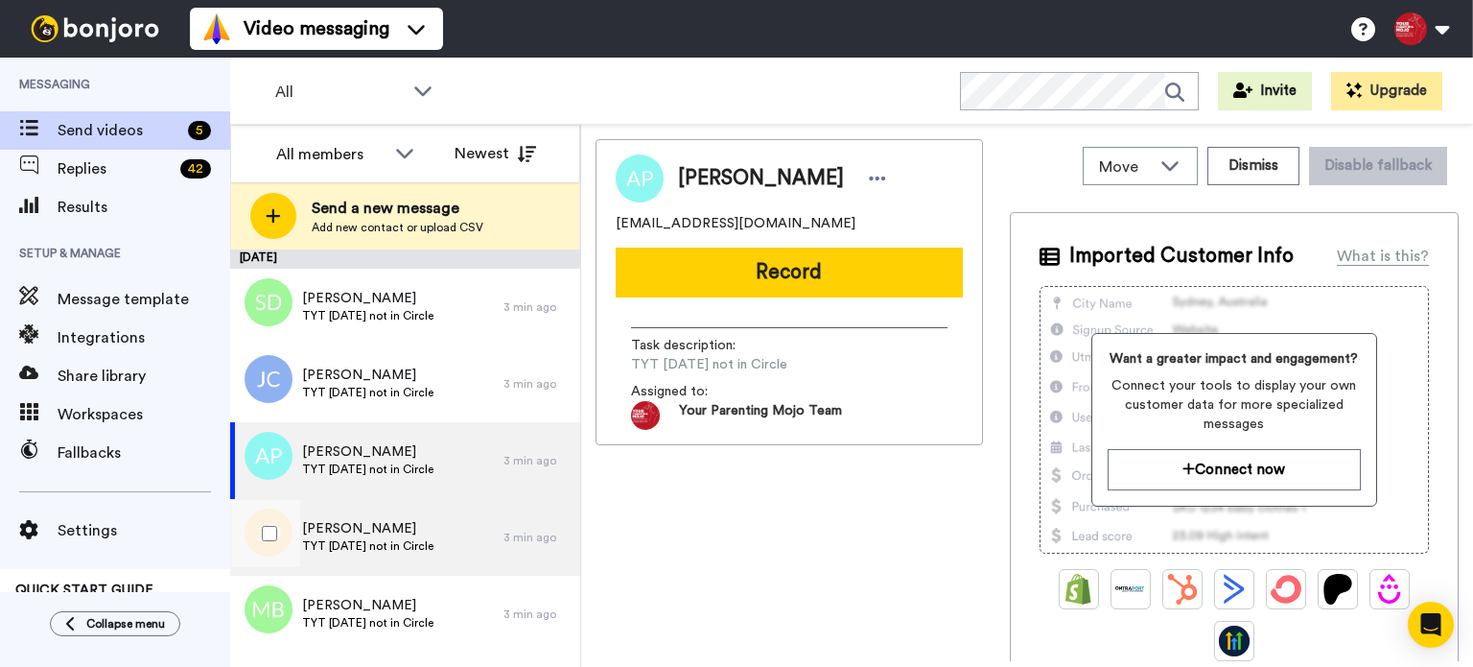
click at [443, 518] on div "[PERSON_NAME] TYT [DATE] not in Circle" at bounding box center [366, 537] width 273 height 77
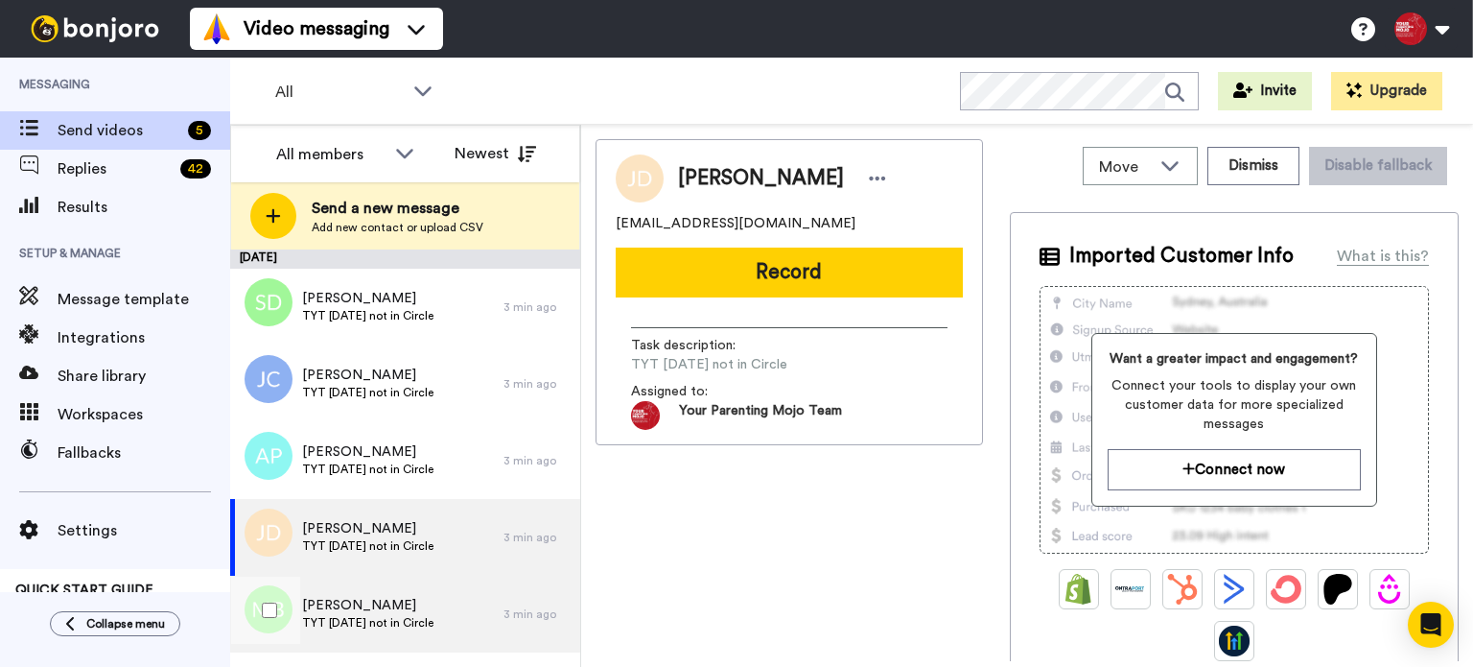
click at [458, 602] on div "[PERSON_NAME] TYT [DATE] not in Circle" at bounding box center [366, 613] width 273 height 77
